Goal: Information Seeking & Learning: Learn about a topic

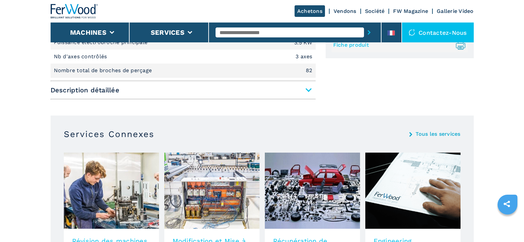
scroll to position [401, 0]
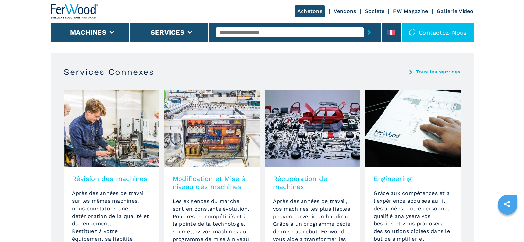
click at [403, 118] on img at bounding box center [412, 128] width 95 height 76
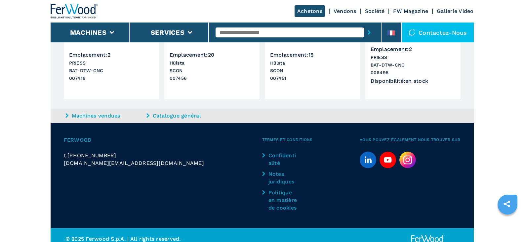
scroll to position [792, 0]
